Goal: Task Accomplishment & Management: Use online tool/utility

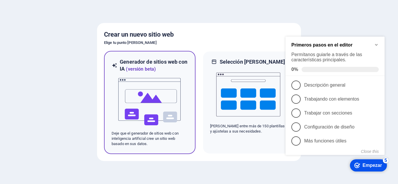
click at [147, 145] on font "Deje que el generador de sitios web con inteligencia artificial cree un sitio w…" at bounding box center [145, 138] width 67 height 15
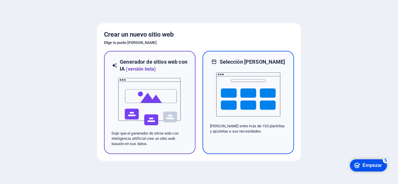
click at [257, 111] on img at bounding box center [248, 95] width 64 height 58
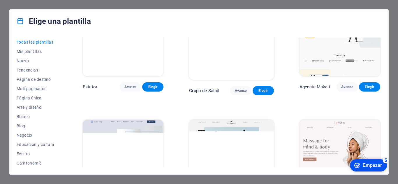
scroll to position [1486, 0]
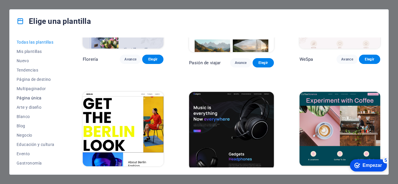
click at [38, 100] on font "Página única" at bounding box center [29, 98] width 25 height 5
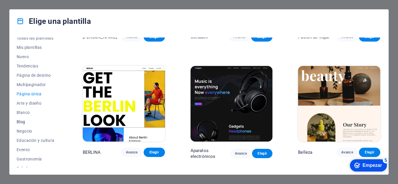
scroll to position [0, 0]
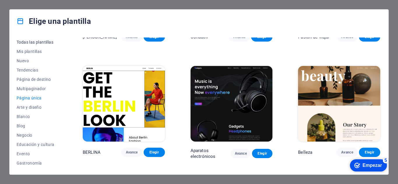
click at [40, 40] on font "Todas las plantillas" at bounding box center [35, 42] width 37 height 5
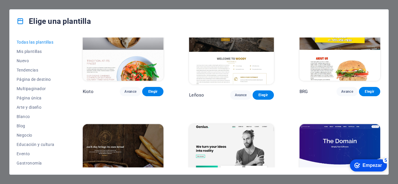
scroll to position [3002, 0]
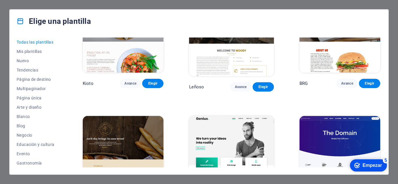
click at [244, 116] on img at bounding box center [231, 155] width 85 height 78
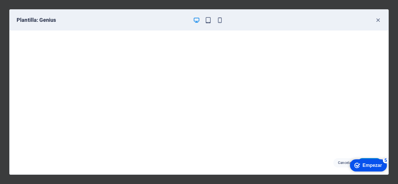
click at [367, 166] on font "Empezar" at bounding box center [373, 165] width 20 height 5
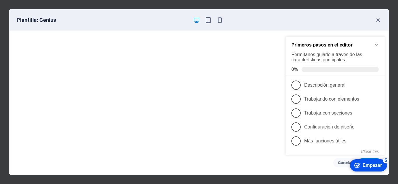
click at [372, 164] on font "Empezar" at bounding box center [373, 165] width 20 height 5
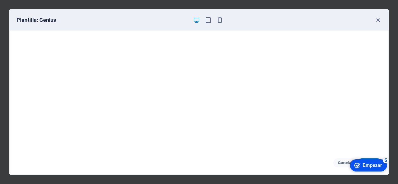
click at [375, 164] on font "Empezar" at bounding box center [373, 165] width 20 height 5
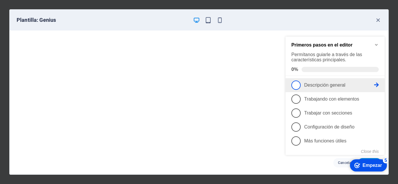
click at [314, 84] on font "Descripción general" at bounding box center [324, 85] width 41 height 5
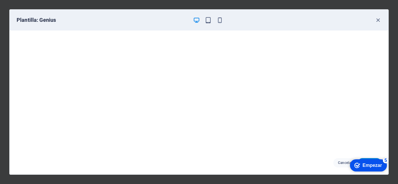
scroll to position [1, 0]
click at [369, 159] on div "checkmark Empezar 5 Primeros pasos en el editor Permítanos guiarle a través de …" at bounding box center [368, 165] width 42 height 17
drag, startPoint x: 365, startPoint y: 170, endPoint x: 428, endPoint y: 256, distance: 107.5
click at [365, 170] on div "checkmark Empezar 5" at bounding box center [368, 166] width 37 height 12
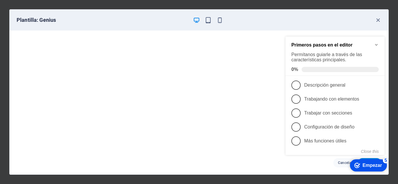
click at [358, 167] on icon "checkmark" at bounding box center [357, 166] width 6 height 6
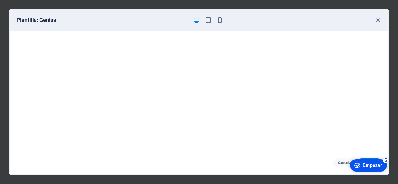
drag, startPoint x: 370, startPoint y: 166, endPoint x: 433, endPoint y: 253, distance: 108.1
click at [370, 166] on font "Empezar" at bounding box center [373, 165] width 20 height 5
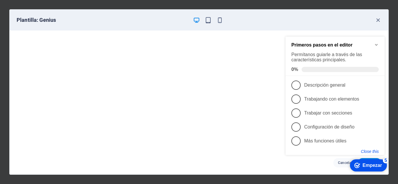
click at [367, 151] on button "Close this" at bounding box center [370, 152] width 18 height 5
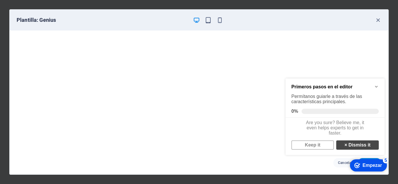
click at [348, 150] on link "× Dismiss it" at bounding box center [357, 145] width 43 height 9
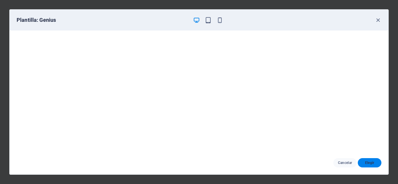
click at [368, 164] on font "Elegir" at bounding box center [369, 163] width 9 height 4
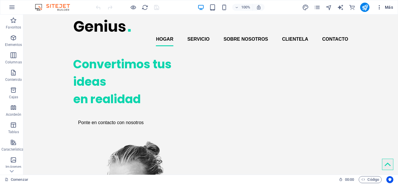
click at [381, 9] on icon "button" at bounding box center [380, 7] width 6 height 6
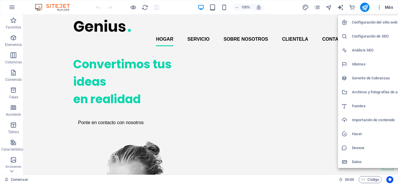
drag, startPoint x: 20, startPoint y: 66, endPoint x: 8, endPoint y: 88, distance: 25.0
click at [8, 88] on div at bounding box center [199, 92] width 398 height 184
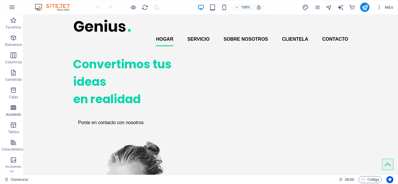
drag, startPoint x: 11, startPoint y: 91, endPoint x: 11, endPoint y: 109, distance: 18.7
click at [11, 104] on div "Favoritos Elementos Columnas Contenido Cajas Acordeón Tablas Características Im…" at bounding box center [11, 155] width 23 height 280
click at [218, 8] on div "100%" at bounding box center [230, 7] width 67 height 9
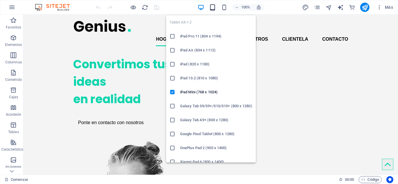
click at [214, 10] on icon "button" at bounding box center [212, 7] width 7 height 7
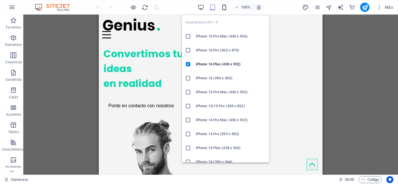
click at [227, 7] on icon "button" at bounding box center [224, 7] width 7 height 7
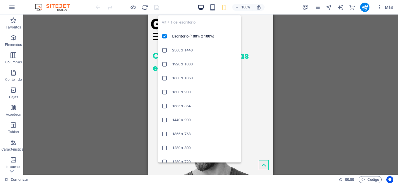
click at [200, 7] on icon "button" at bounding box center [201, 7] width 7 height 7
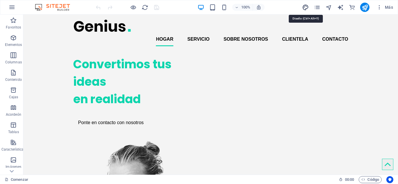
click at [306, 8] on icon "diseño" at bounding box center [305, 7] width 7 height 7
select select "px"
select select "400"
select select "px"
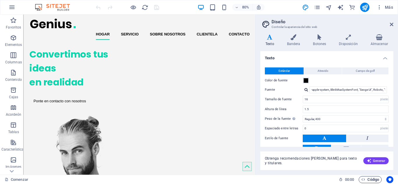
click at [365, 177] on span "Código" at bounding box center [370, 180] width 18 height 7
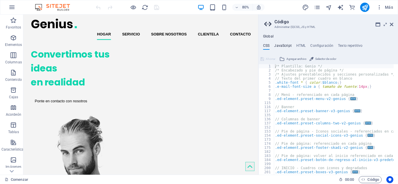
click at [283, 46] on font "JavaScript" at bounding box center [282, 46] width 17 height 4
type textarea "/* JS for preset "Counter V2" */"
click at [283, 46] on font "JavaScript" at bounding box center [282, 46] width 17 height 4
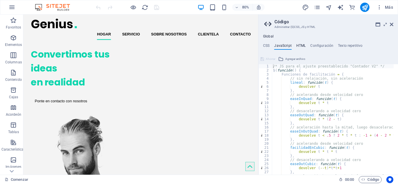
click at [298, 48] on h4 "HTML" at bounding box center [301, 47] width 10 height 6
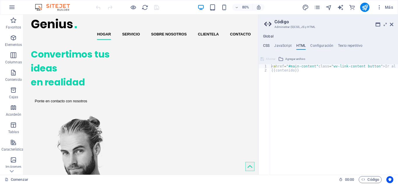
click at [266, 45] on font "CSS" at bounding box center [266, 46] width 6 height 4
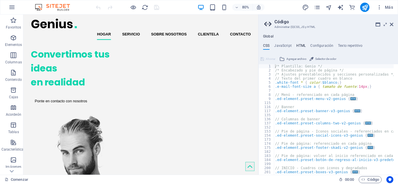
click at [298, 45] on font "HTML" at bounding box center [301, 46] width 10 height 4
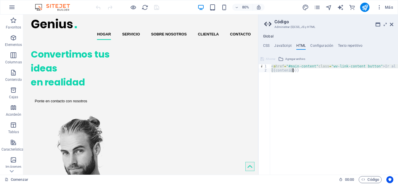
drag, startPoint x: 272, startPoint y: 67, endPoint x: 308, endPoint y: 78, distance: 37.6
click at [308, 78] on div "< a href = "#main-content" class = "wv-link-content button" > Ir al contenido p…" at bounding box center [348, 121] width 157 height 115
click at [312, 78] on div "< a href = "#main-content" class = "wv-link-content button" > Ir al contenido p…" at bounding box center [334, 119] width 128 height 111
click at [309, 77] on div "< a href = "#main-content" class = "wv-link-content button" > Ir al contenido p…" at bounding box center [348, 121] width 157 height 115
drag, startPoint x: 309, startPoint y: 77, endPoint x: 280, endPoint y: 72, distance: 28.9
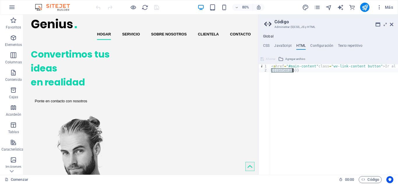
click at [274, 72] on div "< a href = "#main-content" class = "wv-link-content button" > Ir al contenido p…" at bounding box center [348, 121] width 157 height 115
click at [312, 74] on div "< a href = "#main-content" class = "wv-link-content button" > Ir al contenido p…" at bounding box center [334, 119] width 128 height 111
click at [312, 74] on div "< a href = "#main-content" class = "wv-link-content button" > Ir al contenido p…" at bounding box center [348, 121] width 157 height 115
drag, startPoint x: 272, startPoint y: 66, endPoint x: 312, endPoint y: 68, distance: 40.2
click at [312, 68] on div "< a href = "#main-content" class = "wv-link-content button" > Ir al contenido p…" at bounding box center [348, 121] width 157 height 115
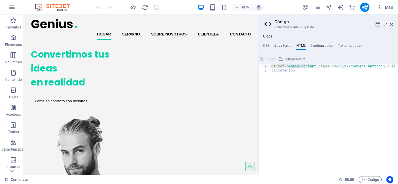
click at [294, 73] on div "< a href = "#main-content" class = "wv-link-content button" > Ir al contenido p…" at bounding box center [348, 121] width 157 height 115
drag, startPoint x: 299, startPoint y: 72, endPoint x: 270, endPoint y: 66, distance: 30.3
click at [270, 66] on div "{{content}} 1 2 < a href = "#main-content" class = "wv-link-content button" > I…" at bounding box center [329, 119] width 140 height 111
type textarea "<a href="#main-content" class="wv-link-content button">Skip to main content</a>…"
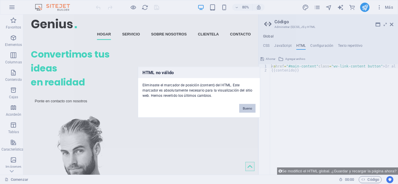
click at [249, 109] on font "Bueno" at bounding box center [247, 108] width 9 height 3
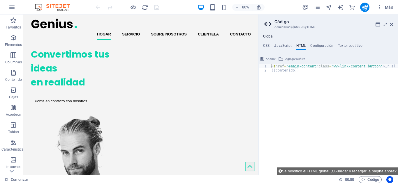
type textarea "{{content}}"
click at [303, 77] on div "< a href = "#main-content" class = "wv-link-content button" > Ir al contenido p…" at bounding box center [348, 123] width 157 height 119
click at [280, 71] on div "< a href = "#main-content" class = "wv-link-content button" > Ir al contenido p…" at bounding box center [348, 123] width 157 height 119
click at [296, 75] on div "< a href = "#main-content" class = "wv-link-content button" > Ir al contenido p…" at bounding box center [348, 123] width 157 height 119
click at [301, 74] on div "< a href = "#main-content" class = "wv-link-content button" > Ir al contenido p…" at bounding box center [348, 123] width 157 height 119
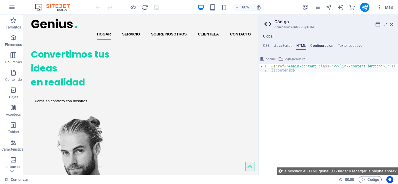
click at [318, 46] on font "Configuración" at bounding box center [321, 46] width 23 height 4
type textarea "$color-background: #ffffff;"
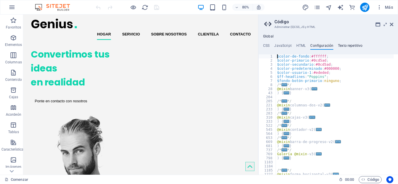
click at [357, 46] on font "Texto repetitivo" at bounding box center [350, 46] width 24 height 4
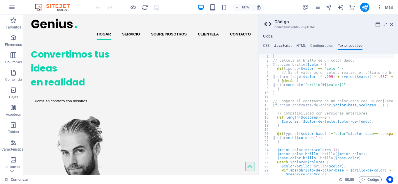
click at [278, 48] on h4 "JavaScript" at bounding box center [282, 47] width 17 height 6
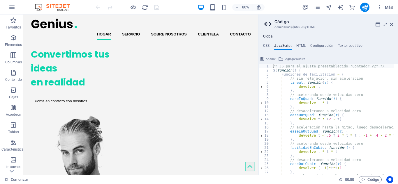
click at [271, 48] on ul "CSS JavaScript HTML Configuración Texto repetitivo" at bounding box center [329, 47] width 140 height 6
click at [268, 46] on font "CSS" at bounding box center [266, 46] width 6 height 4
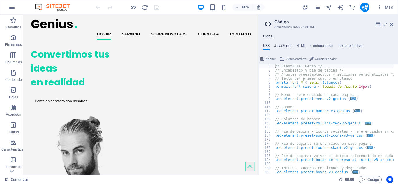
click at [282, 44] on font "JavaScript" at bounding box center [282, 46] width 17 height 4
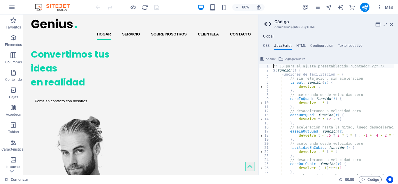
type textarea "})(); /* End JS for preset "Menu V2" */"
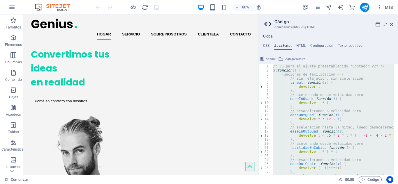
drag, startPoint x: 286, startPoint y: 74, endPoint x: 303, endPoint y: 32, distance: 45.3
click at [304, 31] on div "Global CSS JavaScript HTML Configuración Texto repetitivo /* Template: Genius *…" at bounding box center [329, 102] width 140 height 145
click at [327, 35] on ul "Global" at bounding box center [329, 36] width 140 height 5
click at [270, 48] on ul "CSS JavaScript HTML Configuración Texto repetitivo" at bounding box center [329, 47] width 140 height 6
click at [268, 47] on font "CSS" at bounding box center [266, 46] width 6 height 4
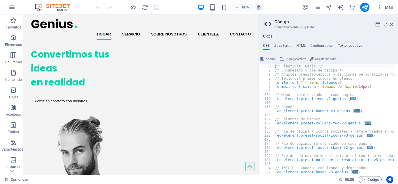
click at [346, 45] on font "Texto repetitivo" at bounding box center [350, 46] width 24 height 4
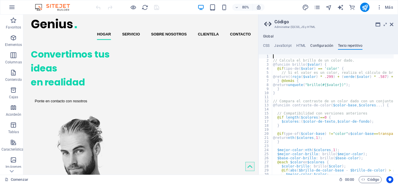
click at [321, 48] on h4 "Configuración" at bounding box center [321, 47] width 23 height 6
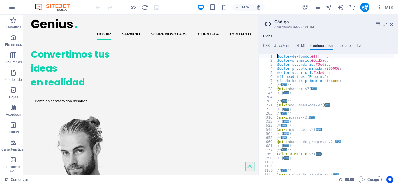
click at [341, 33] on div "Global CSS JavaScript HTML Configuración Texto repetitivo /* Template: Genius *…" at bounding box center [329, 102] width 140 height 145
click at [278, 47] on font "JavaScript" at bounding box center [282, 46] width 17 height 4
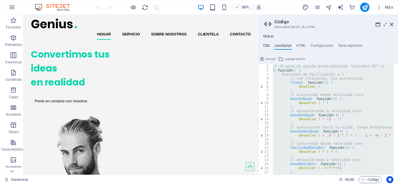
click at [267, 48] on font "CSS" at bounding box center [266, 46] width 6 height 4
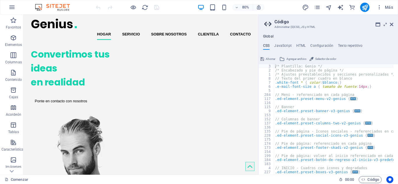
drag, startPoint x: 265, startPoint y: 44, endPoint x: 312, endPoint y: 43, distance: 47.8
click at [312, 43] on div "Global CSS JavaScript HTML Configuración Texto repetitivo /* Template: Genius *…" at bounding box center [329, 104] width 140 height 141
drag, startPoint x: 365, startPoint y: 47, endPoint x: 277, endPoint y: 38, distance: 88.5
click at [296, 43] on div "Global CSS JavaScript HTML Configuración Texto repetitivo /* Template: Genius *…" at bounding box center [329, 104] width 140 height 141
drag, startPoint x: 275, startPoint y: 44, endPoint x: 351, endPoint y: 43, distance: 76.1
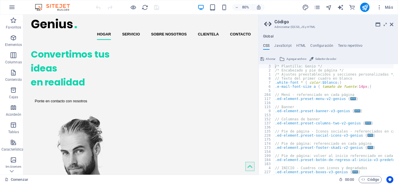
click at [331, 44] on ul "CSS JavaScript HTML Configuración Texto repetitivo" at bounding box center [329, 47] width 140 height 6
drag, startPoint x: 377, startPoint y: 45, endPoint x: 281, endPoint y: 46, distance: 96.2
click at [302, 49] on ul "CSS JavaScript HTML Configuración Texto repetitivo" at bounding box center [329, 47] width 140 height 6
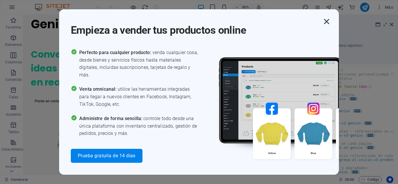
click at [326, 21] on icon "button" at bounding box center [326, 21] width 10 height 10
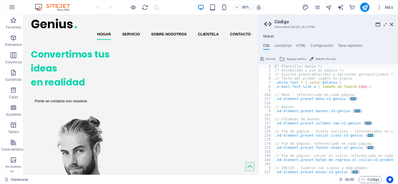
click at [280, 72] on div "/* Plantilla: Genio */ /* Encabezado y pie de página */ /* Ajustes preestableci…" at bounding box center [334, 123] width 120 height 119
click at [265, 66] on div "3" at bounding box center [267, 66] width 16 height 4
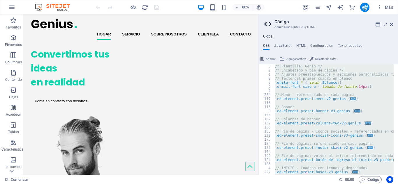
click at [265, 66] on div "3" at bounding box center [267, 66] width 16 height 4
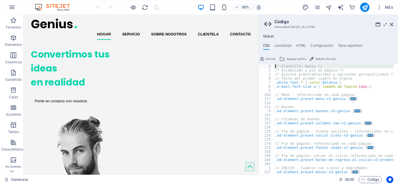
click at [265, 66] on div "3" at bounding box center [267, 66] width 16 height 4
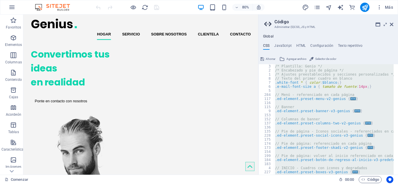
click at [265, 66] on div "3" at bounding box center [267, 66] width 16 height 4
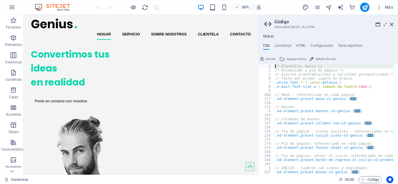
click at [265, 66] on div "3" at bounding box center [267, 66] width 16 height 4
click at [265, 65] on div "3" at bounding box center [267, 66] width 16 height 4
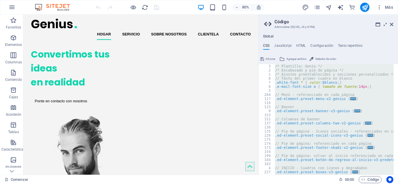
click at [265, 65] on div "3" at bounding box center [267, 66] width 16 height 4
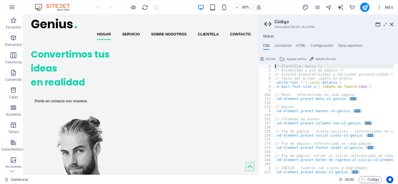
click at [265, 65] on div "3" at bounding box center [267, 66] width 16 height 4
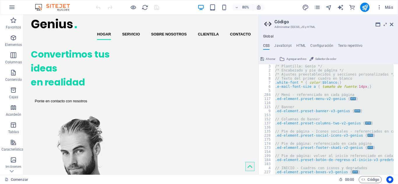
paste textarea
type textarea "}"
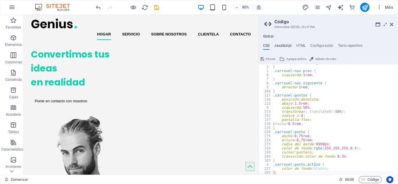
click at [286, 46] on font "JavaScript" at bounding box center [282, 46] width 17 height 4
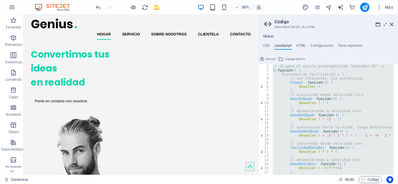
click at [272, 66] on div "/* JS para el ajuste preestablecido "Contador V2" */ $ ( función ( ) { Funcione…" at bounding box center [333, 119] width 122 height 111
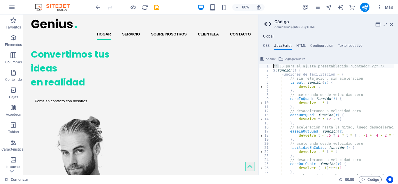
click at [272, 66] on div "/* JS para el ajuste preestablecido "Contador V2" */ $ ( función ( ) { Funcione…" at bounding box center [333, 119] width 122 height 111
click at [266, 66] on div "1" at bounding box center [266, 66] width 14 height 4
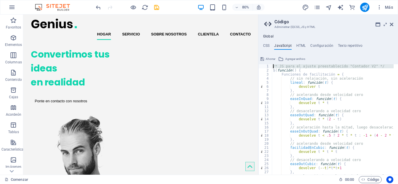
click at [266, 66] on div "1" at bounding box center [266, 66] width 14 height 4
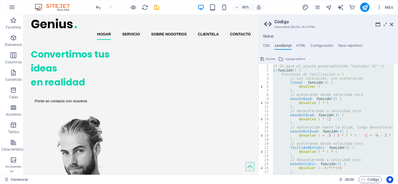
click at [266, 66] on div "1" at bounding box center [266, 66] width 14 height 4
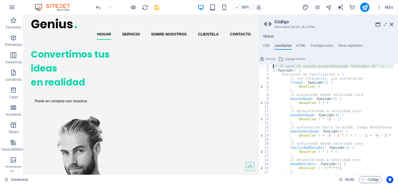
click at [266, 66] on div "1" at bounding box center [266, 66] width 14 height 4
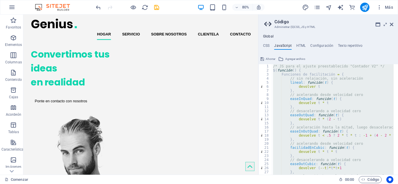
click at [266, 66] on div "1" at bounding box center [266, 66] width 14 height 4
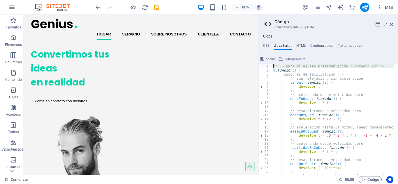
click at [266, 66] on div "1" at bounding box center [266, 66] width 14 height 4
click at [268, 65] on font "1" at bounding box center [268, 66] width 2 height 4
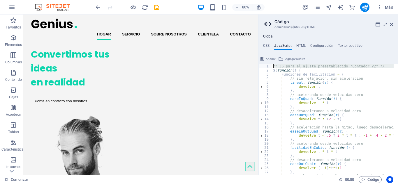
click at [268, 65] on font "1" at bounding box center [268, 66] width 2 height 4
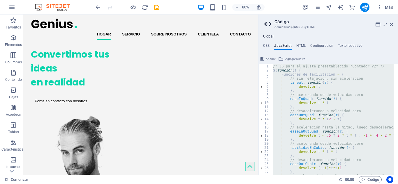
click at [268, 65] on font "1" at bounding box center [268, 66] width 2 height 4
paste textarea "document.getElementById('year').textContent = new Date().getFullYear();"
type textarea "document.getElementById('year').textContent = new Date().getFullYear();"
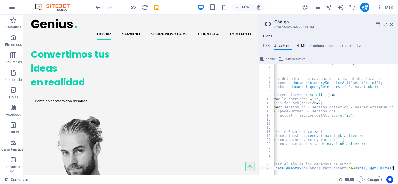
click at [301, 45] on font "HTML" at bounding box center [301, 46] width 10 height 4
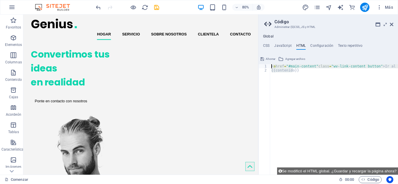
drag, startPoint x: 311, startPoint y: 75, endPoint x: 270, endPoint y: 67, distance: 41.9
click at [270, 67] on div "{{content}} 1 2 < a href = "#main-content" class = "wv-link-content button" > I…" at bounding box center [329, 119] width 140 height 111
type textarea "<a href="#main-content" class="wv-link-content button">Skip to main content</a>…"
paste textarea
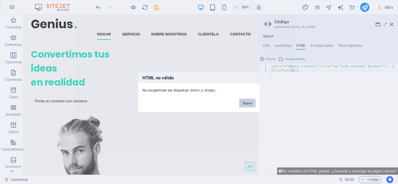
click at [247, 103] on font "Bueno" at bounding box center [247, 102] width 9 height 3
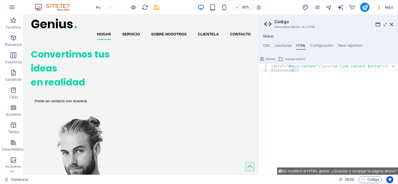
type textarea "{{content}}"
click at [295, 96] on div "< a href = "#main-content" class = "wv-link-content button" > Ir al contenido p…" at bounding box center [348, 121] width 157 height 115
click at [354, 174] on button "Se modificó el HTML global. ¿Guardar y recargar la página ahora?" at bounding box center [337, 171] width 121 height 7
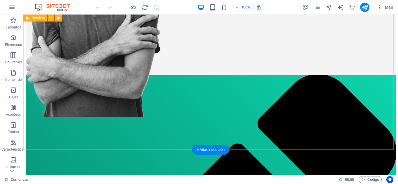
scroll to position [233, 0]
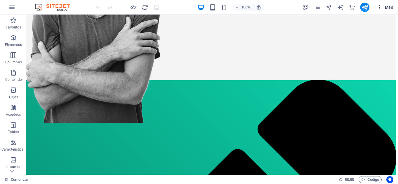
click at [377, 8] on icon "button" at bounding box center [380, 7] width 6 height 6
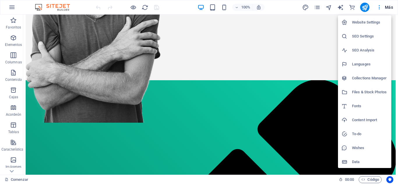
click at [380, 8] on div at bounding box center [199, 92] width 398 height 184
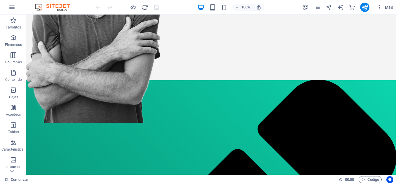
click at [380, 8] on icon "button" at bounding box center [380, 7] width 6 height 6
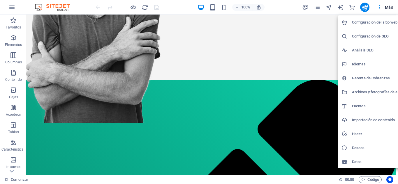
click at [375, 25] on h6 "Configuración del sitio web" at bounding box center [380, 22] width 57 height 7
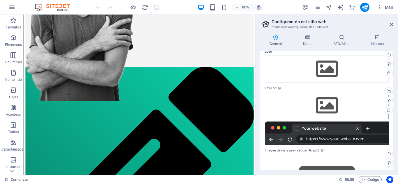
scroll to position [0, 0]
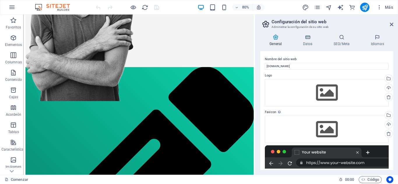
click at [389, 24] on header "Configuración del sitio web Administrar la configuración de su sitio web" at bounding box center [327, 22] width 132 height 15
click at [391, 24] on icon at bounding box center [391, 24] width 3 height 5
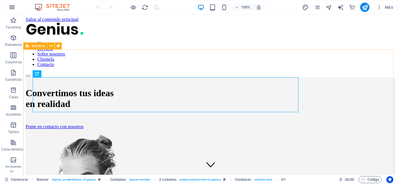
click at [15, 9] on icon "button" at bounding box center [11, 7] width 7 height 7
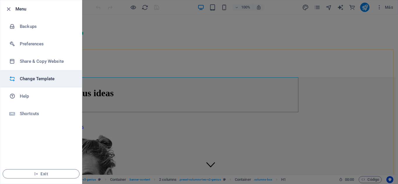
drag, startPoint x: 38, startPoint y: 78, endPoint x: 37, endPoint y: 84, distance: 5.9
click at [37, 84] on li "Change Template" at bounding box center [41, 78] width 82 height 17
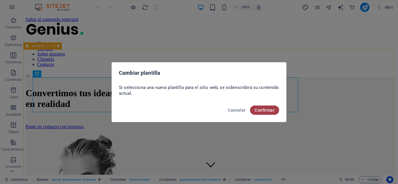
click at [276, 112] on button "Confirmar" at bounding box center [264, 110] width 29 height 9
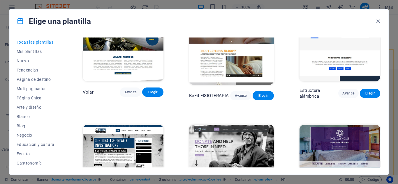
scroll to position [3235, 0]
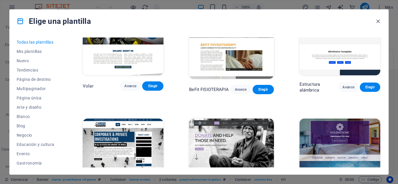
click at [237, 119] on img at bounding box center [231, 158] width 85 height 78
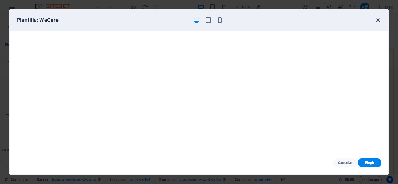
drag, startPoint x: 378, startPoint y: 20, endPoint x: 375, endPoint y: 22, distance: 3.2
click at [378, 20] on icon "button" at bounding box center [378, 20] width 7 height 7
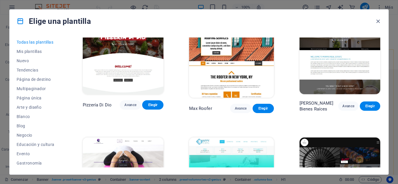
scroll to position [2774, 0]
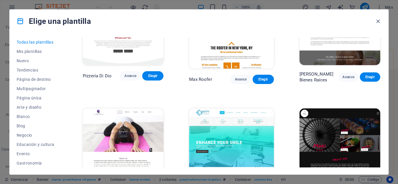
click at [239, 109] on img at bounding box center [231, 148] width 85 height 78
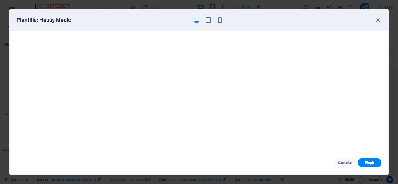
scroll to position [1, 0]
click at [381, 22] on icon "button" at bounding box center [378, 20] width 7 height 7
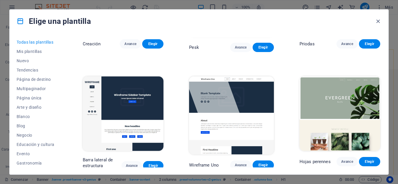
scroll to position [2220, 0]
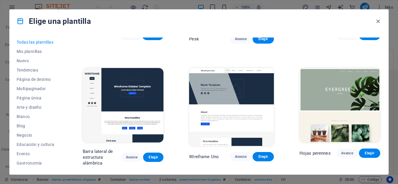
click at [247, 86] on img at bounding box center [231, 107] width 85 height 78
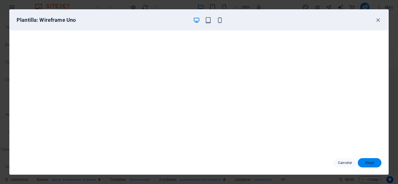
click at [363, 163] on span "Elegir" at bounding box center [370, 163] width 14 height 5
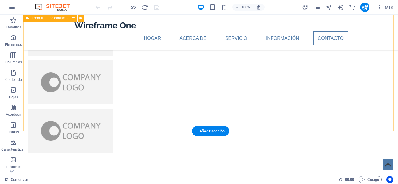
scroll to position [1370, 0]
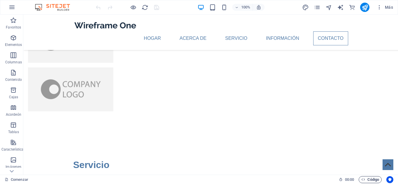
click at [364, 179] on icon "button" at bounding box center [363, 180] width 4 height 4
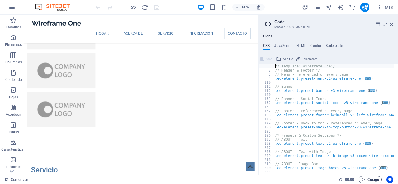
scroll to position [1389, 0]
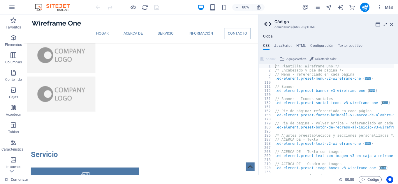
click at [385, 24] on icon at bounding box center [385, 24] width 0 height 5
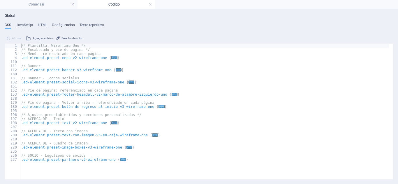
click at [56, 25] on font "Configuración" at bounding box center [63, 25] width 23 height 4
type textarea "/**"
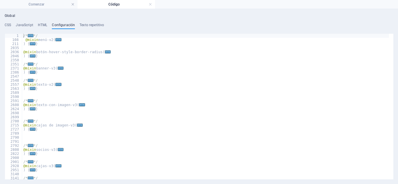
click at [36, 23] on ul "CSS JavaScript HTML Configuración Texto repetitivo" at bounding box center [199, 26] width 389 height 6
click at [43, 26] on font "HTML" at bounding box center [43, 25] width 10 height 4
type textarea "<a href="#main-content" class="wv-link-content button">Skip to main content</a>"
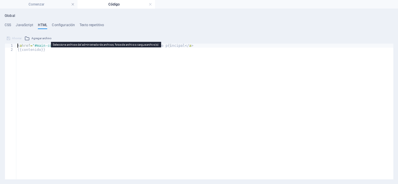
click at [38, 38] on font "Agregar archivo" at bounding box center [41, 38] width 20 height 3
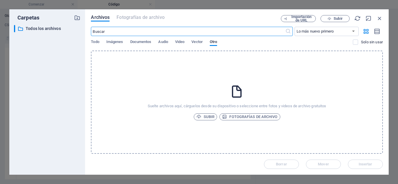
click at [383, 19] on div "Archivos Fotografías de archivo Importación de URL Subir ​ Lo más nuevo primero…" at bounding box center [237, 92] width 304 height 166
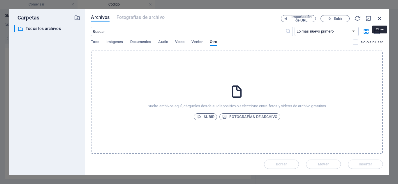
click at [378, 19] on icon "button" at bounding box center [380, 18] width 6 height 6
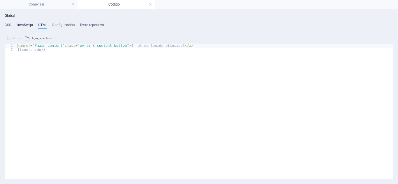
click at [20, 24] on font "JavaScript" at bounding box center [24, 25] width 17 height 4
type textarea "/* JS for preset "Menu V2" */"
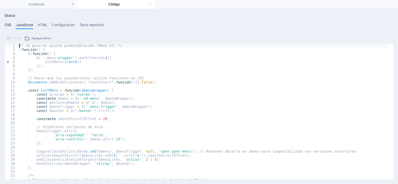
click at [10, 26] on font "CSS" at bounding box center [8, 25] width 6 height 4
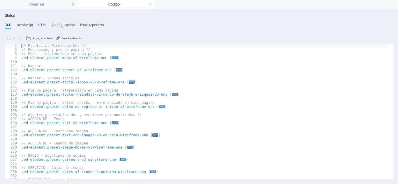
click at [34, 9] on div "Global CSS JavaScript HTML Configuración Texto repetitivo /* Template: Wirefram…" at bounding box center [199, 96] width 398 height 175
click at [34, 5] on font "Comenzar" at bounding box center [37, 4] width 16 height 4
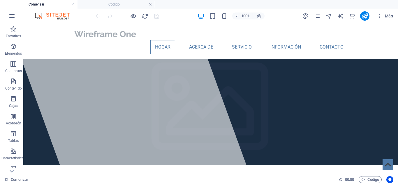
scroll to position [1372, 0]
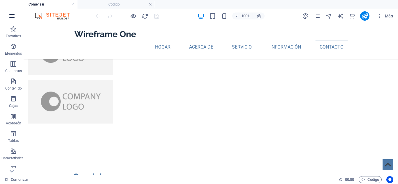
click at [13, 14] on icon "button" at bounding box center [11, 16] width 7 height 7
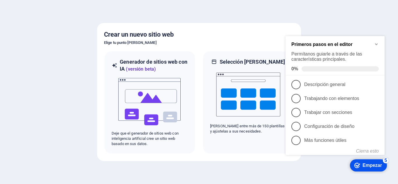
drag, startPoint x: 382, startPoint y: 31, endPoint x: 92, endPoint y: 1, distance: 291.8
click at [382, 31] on div at bounding box center [199, 92] width 398 height 184
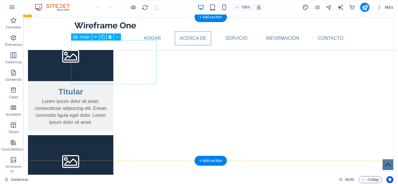
scroll to position [525, 0]
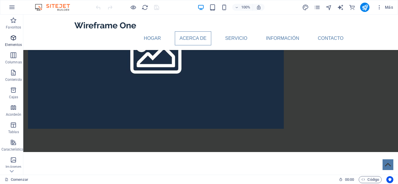
click at [17, 44] on font "Elementos" at bounding box center [13, 45] width 17 height 4
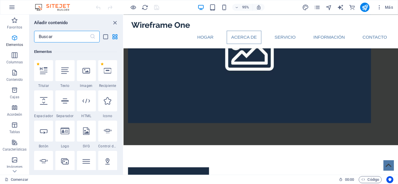
scroll to position [110, 0]
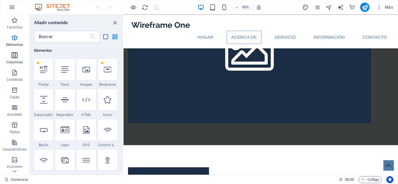
click at [15, 54] on icon "button" at bounding box center [14, 55] width 7 height 7
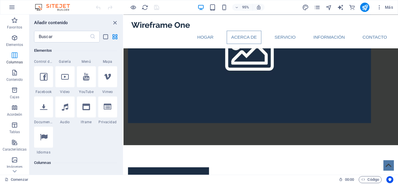
scroll to position [336, 0]
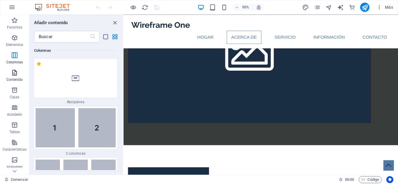
click at [10, 80] on font "Contenido" at bounding box center [14, 80] width 17 height 4
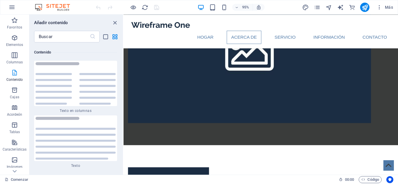
scroll to position [1977, 0]
click at [11, 99] on font "Cajas" at bounding box center [14, 97] width 9 height 4
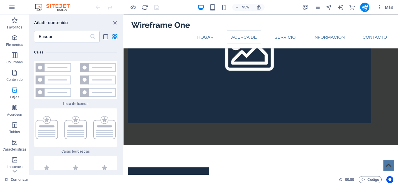
scroll to position [3152, 0]
click at [11, 112] on span "Acordeón" at bounding box center [14, 111] width 29 height 14
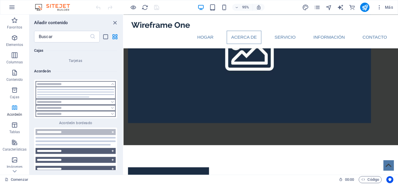
scroll to position [3621, 0]
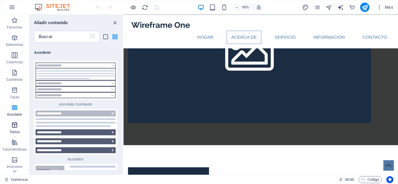
click at [10, 131] on font "Tablas" at bounding box center [14, 132] width 11 height 4
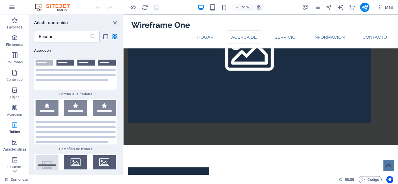
scroll to position [3945, 0]
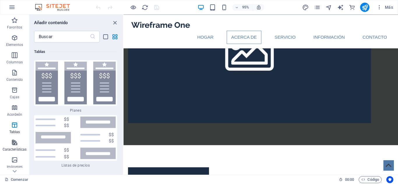
click at [13, 144] on icon "button" at bounding box center [14, 142] width 7 height 7
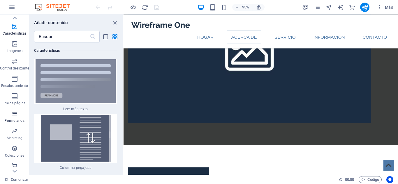
scroll to position [119, 0]
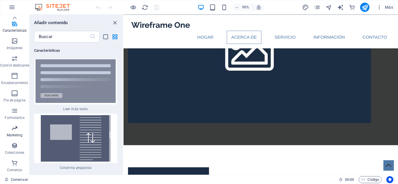
click at [17, 127] on icon "button" at bounding box center [14, 128] width 7 height 7
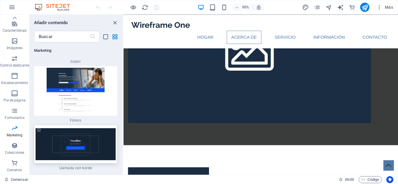
scroll to position [9570, 0]
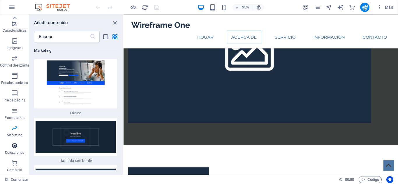
click at [17, 154] on font "Colecciones" at bounding box center [14, 153] width 19 height 4
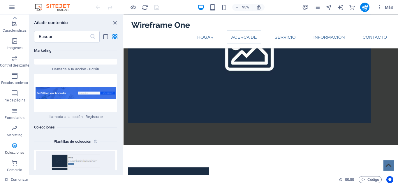
scroll to position [10757, 0]
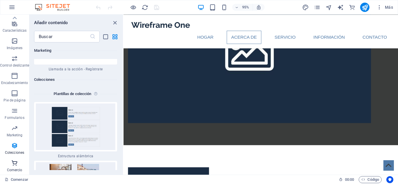
click at [13, 164] on icon "button" at bounding box center [14, 163] width 7 height 7
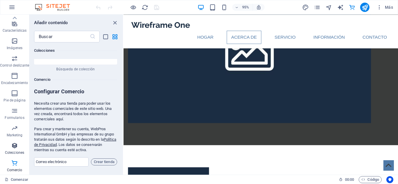
scroll to position [90, 0]
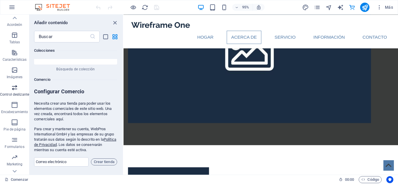
click at [15, 92] on span "Control deslizante" at bounding box center [14, 91] width 29 height 14
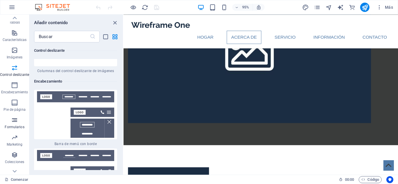
scroll to position [119, 0]
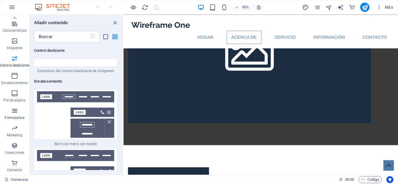
click at [15, 109] on icon "button" at bounding box center [14, 111] width 7 height 7
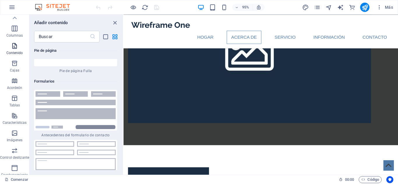
scroll to position [0, 0]
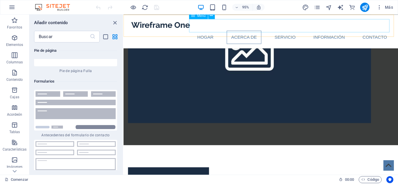
click at [312, 31] on nav "Hogar Acerca de Servicio Información Contacto" at bounding box center [268, 38] width 275 height 14
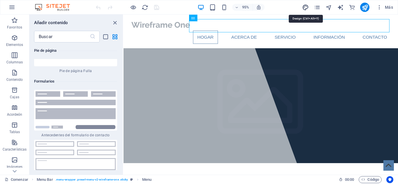
click at [307, 6] on icon "diseño" at bounding box center [305, 7] width 7 height 7
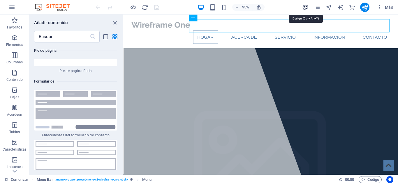
select select "px"
select select "400"
select select "px"
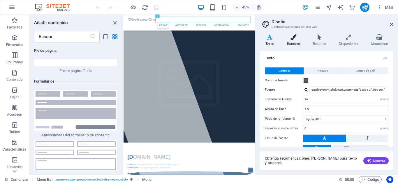
click at [294, 38] on icon at bounding box center [294, 37] width 24 height 6
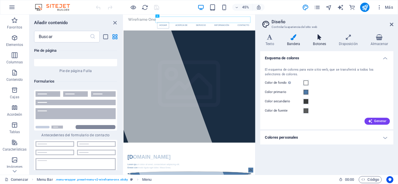
click at [322, 42] on font "Botones" at bounding box center [319, 44] width 13 height 4
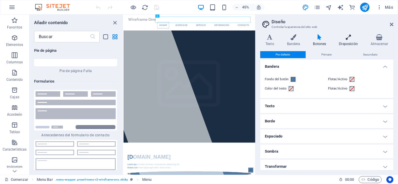
click at [345, 39] on icon at bounding box center [348, 37] width 29 height 6
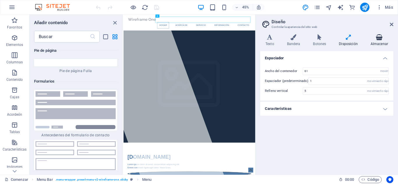
click at [378, 41] on h4 "Almacenar" at bounding box center [379, 40] width 28 height 12
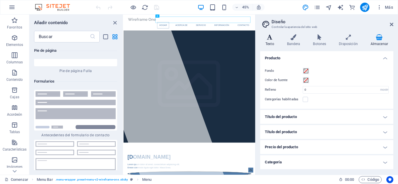
click at [276, 40] on icon at bounding box center [269, 37] width 19 height 6
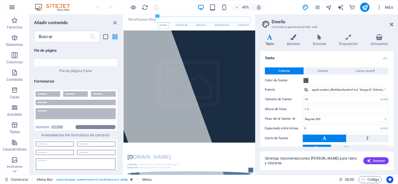
click at [15, 6] on icon "button" at bounding box center [11, 7] width 7 height 7
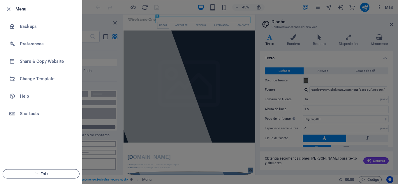
click at [38, 172] on span "Exit" at bounding box center [41, 174] width 67 height 5
